Goal: Find specific page/section

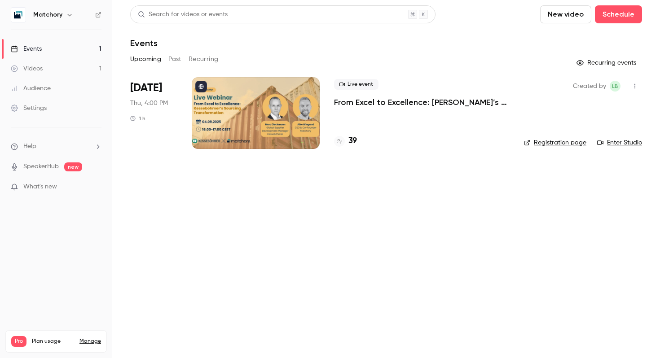
click at [351, 143] on h4 "39" at bounding box center [353, 141] width 9 height 12
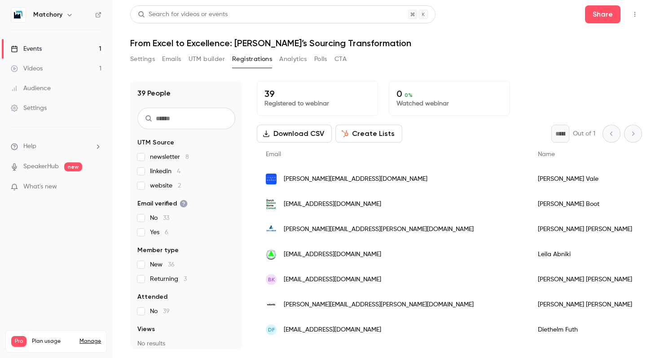
click at [173, 157] on span "newsletter 8" at bounding box center [169, 157] width 39 height 9
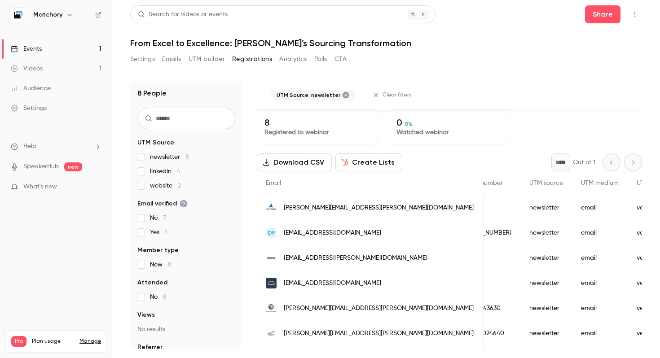
scroll to position [47, 0]
